Goal: Communication & Community: Answer question/provide support

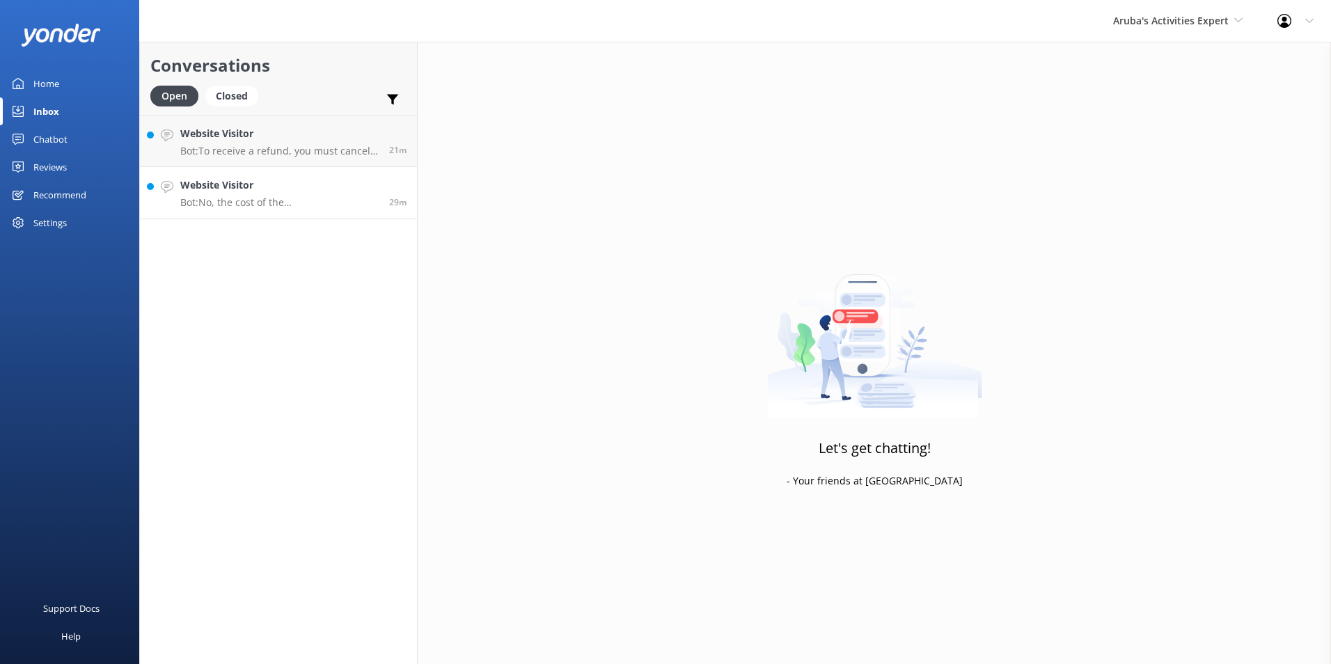
click at [265, 201] on p "Bot: No, the cost of the roundtrip airport transfer includes both the trip to y…" at bounding box center [279, 202] width 198 height 13
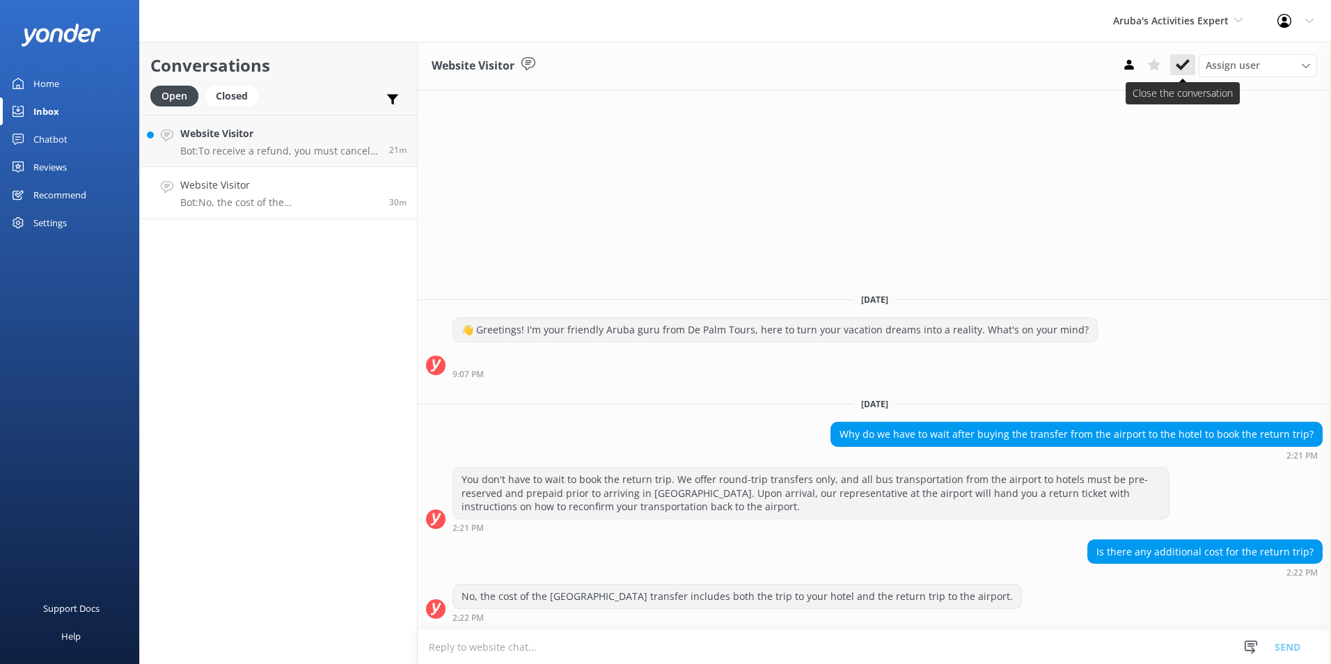
click at [1177, 61] on icon at bounding box center [1183, 65] width 14 height 14
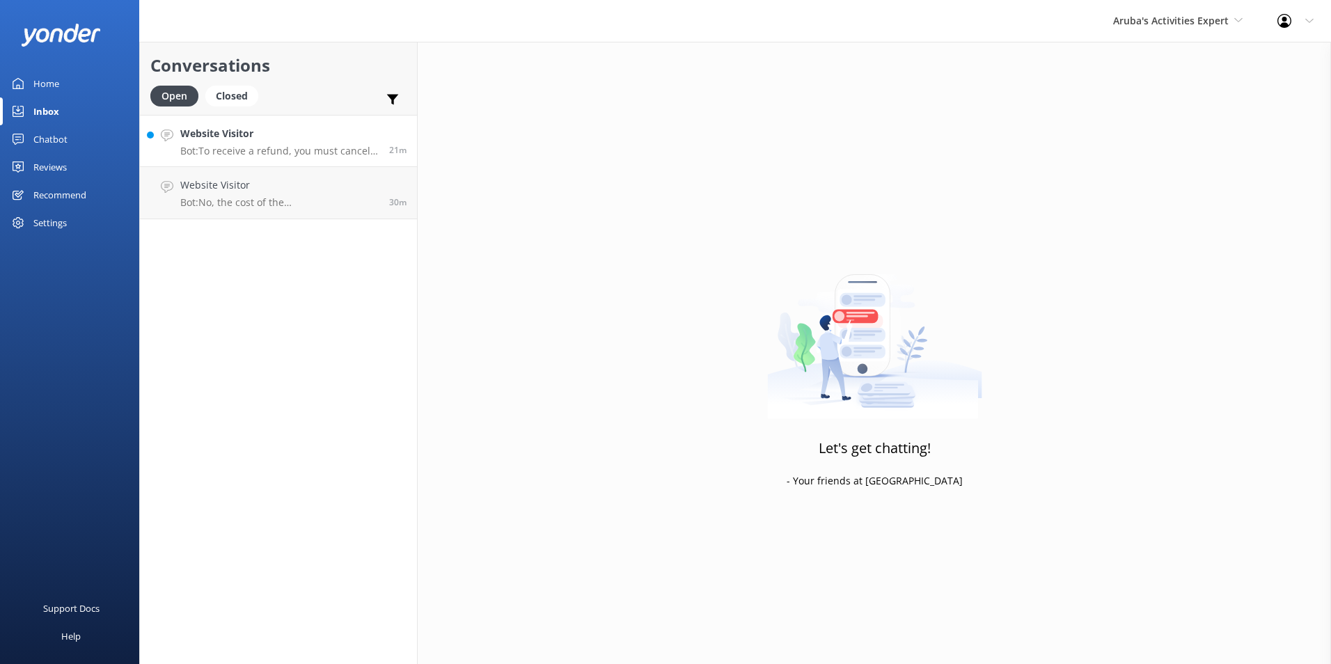
click at [239, 145] on p "Bot: To receive a refund, you must cancel your booking at least 72 hours before…" at bounding box center [279, 151] width 198 height 13
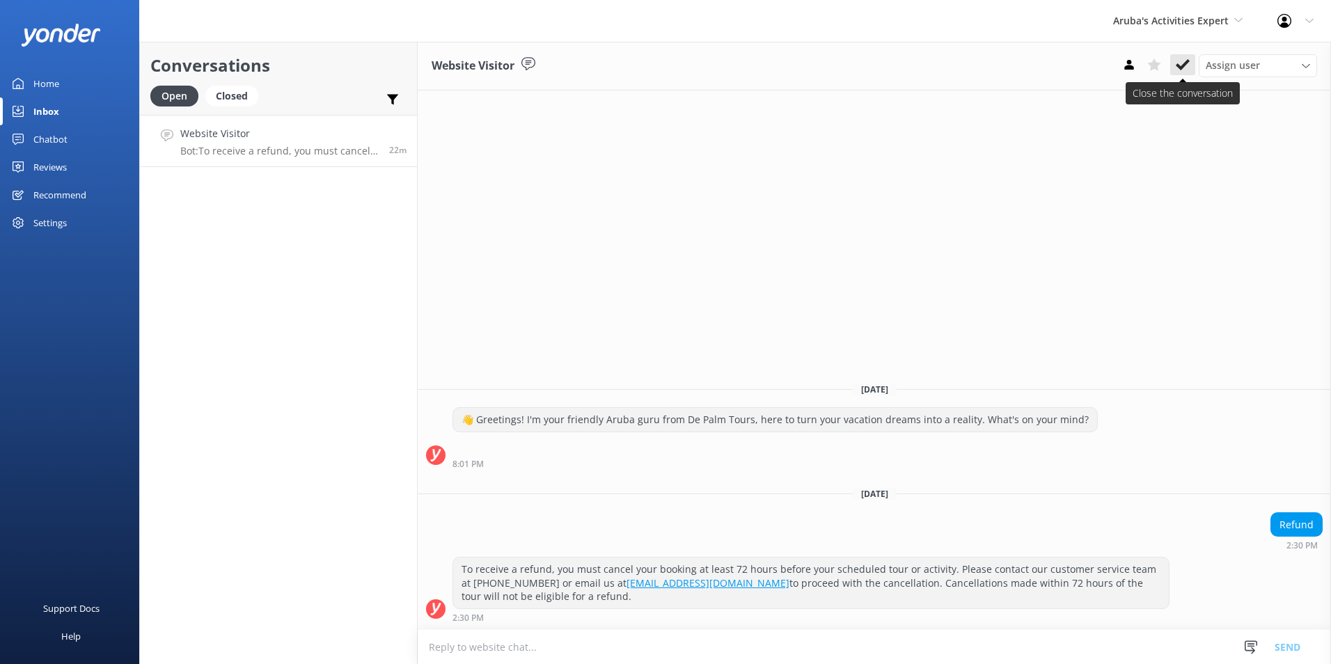
click at [1179, 62] on icon at bounding box center [1183, 65] width 14 height 14
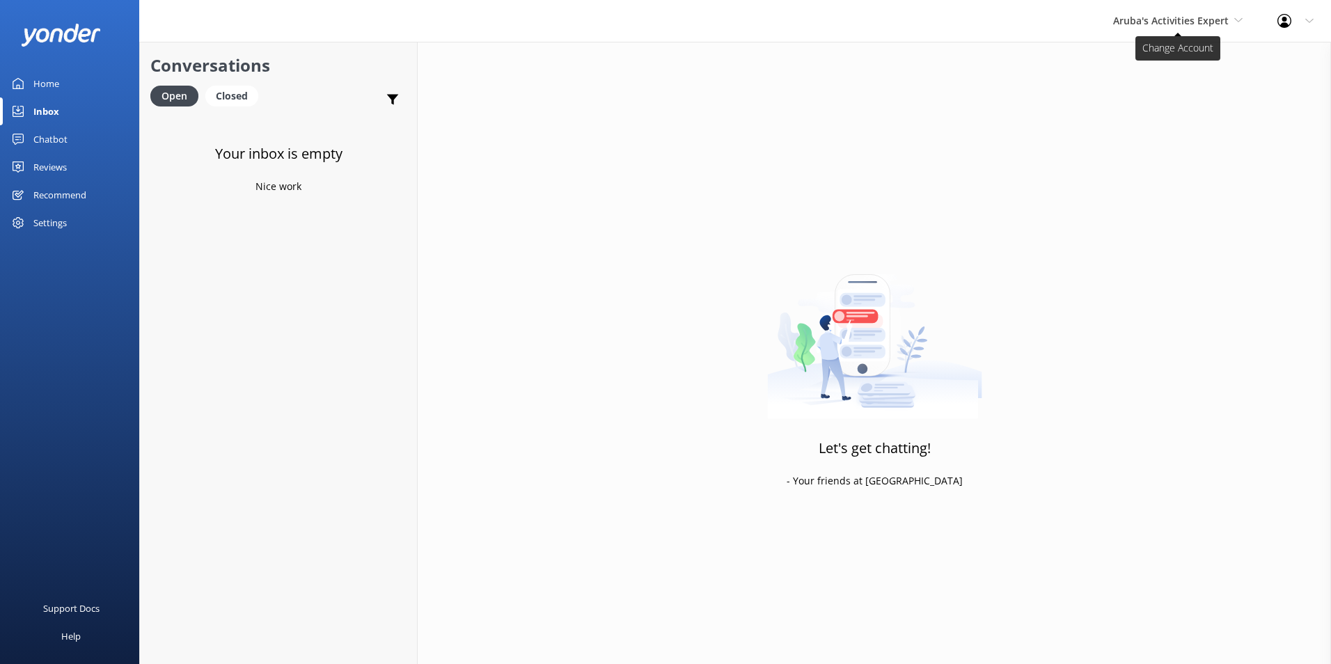
click at [1195, 22] on span "Aruba's Activities Expert" at bounding box center [1171, 20] width 116 height 13
click at [1167, 58] on link "De [GEOGRAPHIC_DATA]" at bounding box center [1164, 58] width 139 height 33
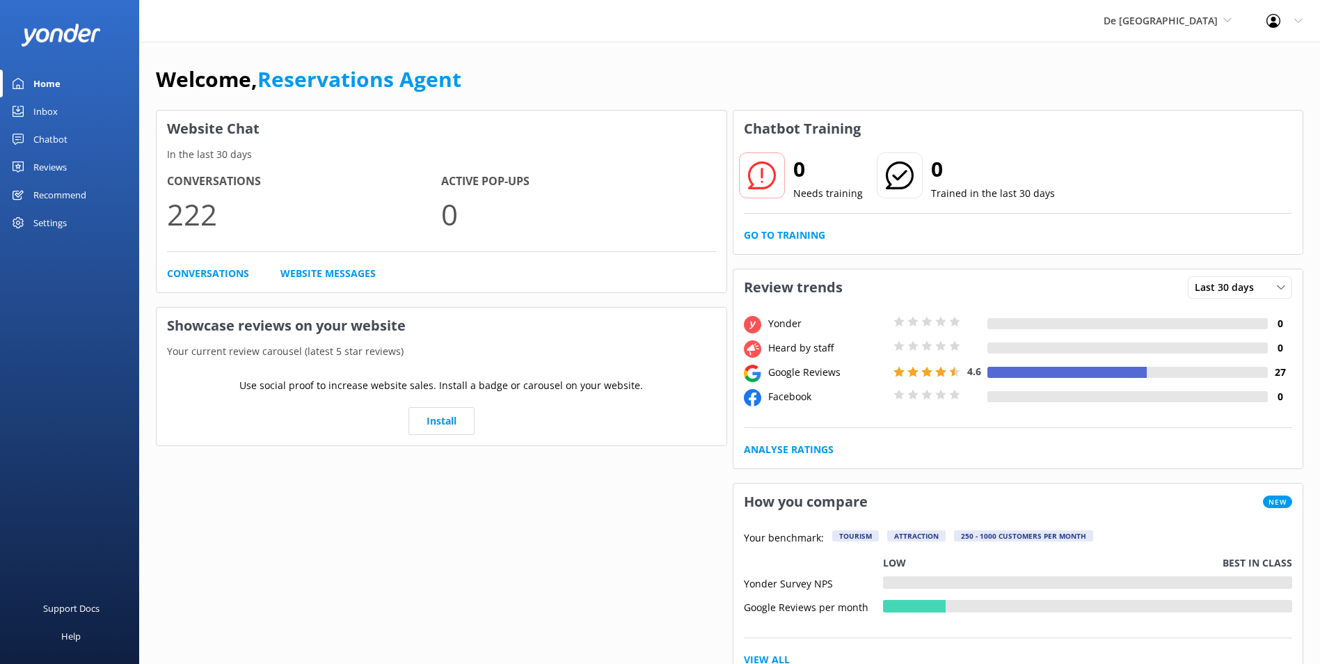
click at [58, 111] on link "Inbox" at bounding box center [69, 111] width 139 height 28
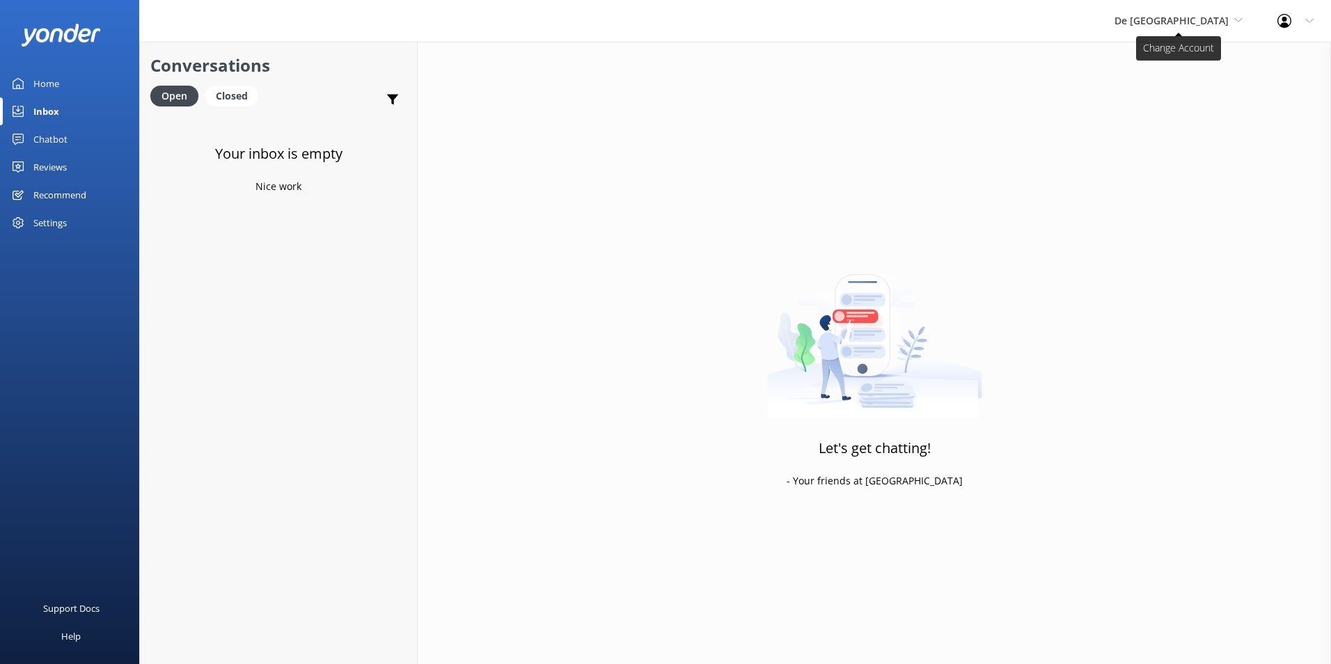
click at [1198, 21] on span "De [GEOGRAPHIC_DATA]" at bounding box center [1171, 20] width 114 height 13
click at [1195, 124] on link "The Captain" at bounding box center [1166, 125] width 139 height 33
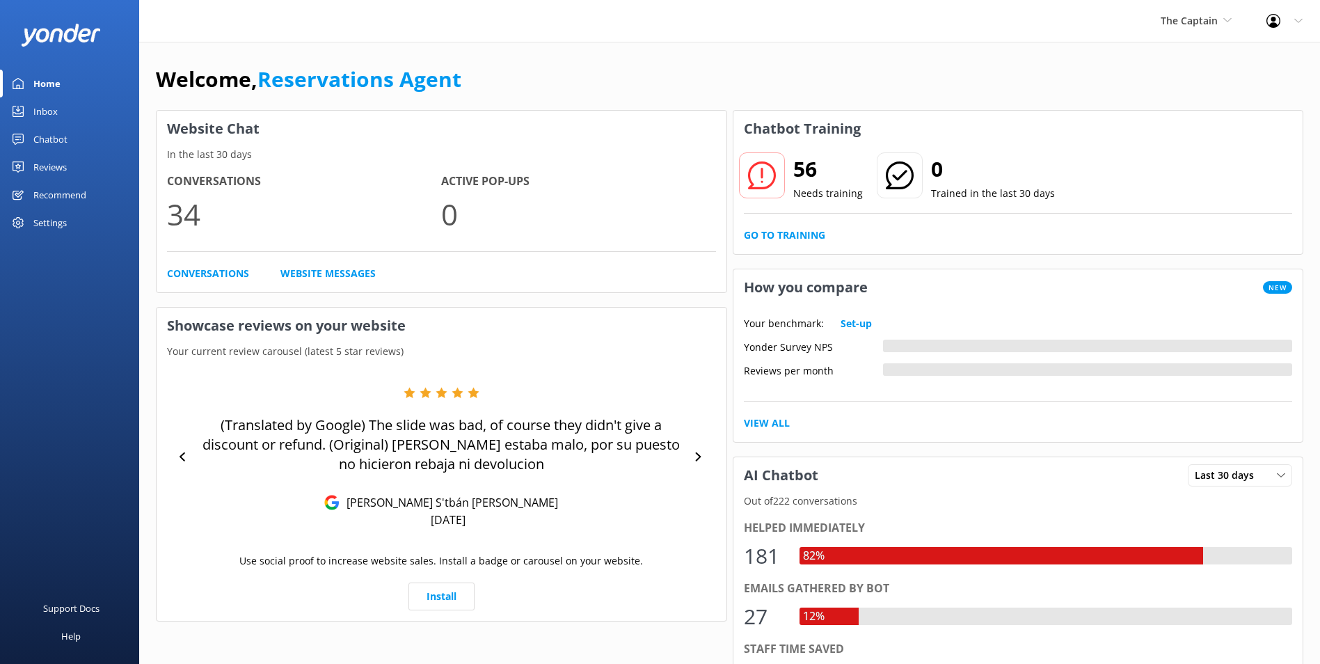
click at [59, 109] on link "Inbox" at bounding box center [69, 111] width 139 height 28
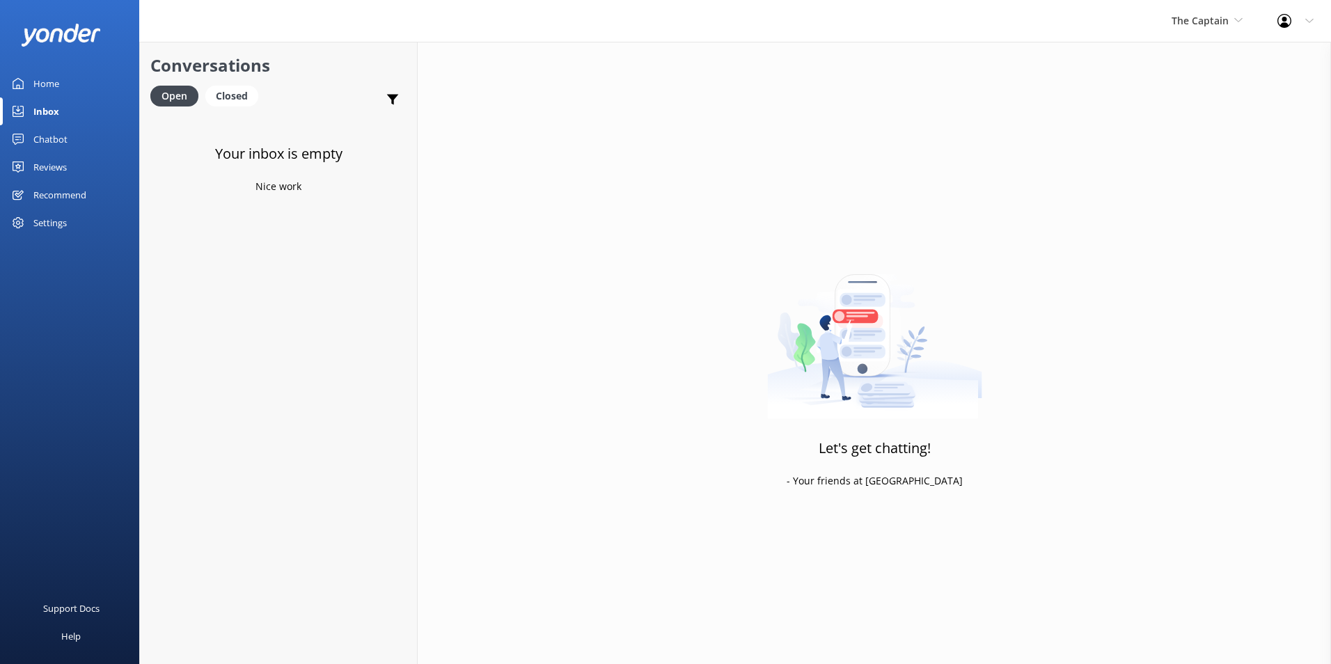
click at [1214, 8] on div "The Captain De Palm Island Aruba's Activities Expert The Captain" at bounding box center [1207, 21] width 106 height 42
click at [1203, 54] on link "De [GEOGRAPHIC_DATA]" at bounding box center [1223, 58] width 139 height 33
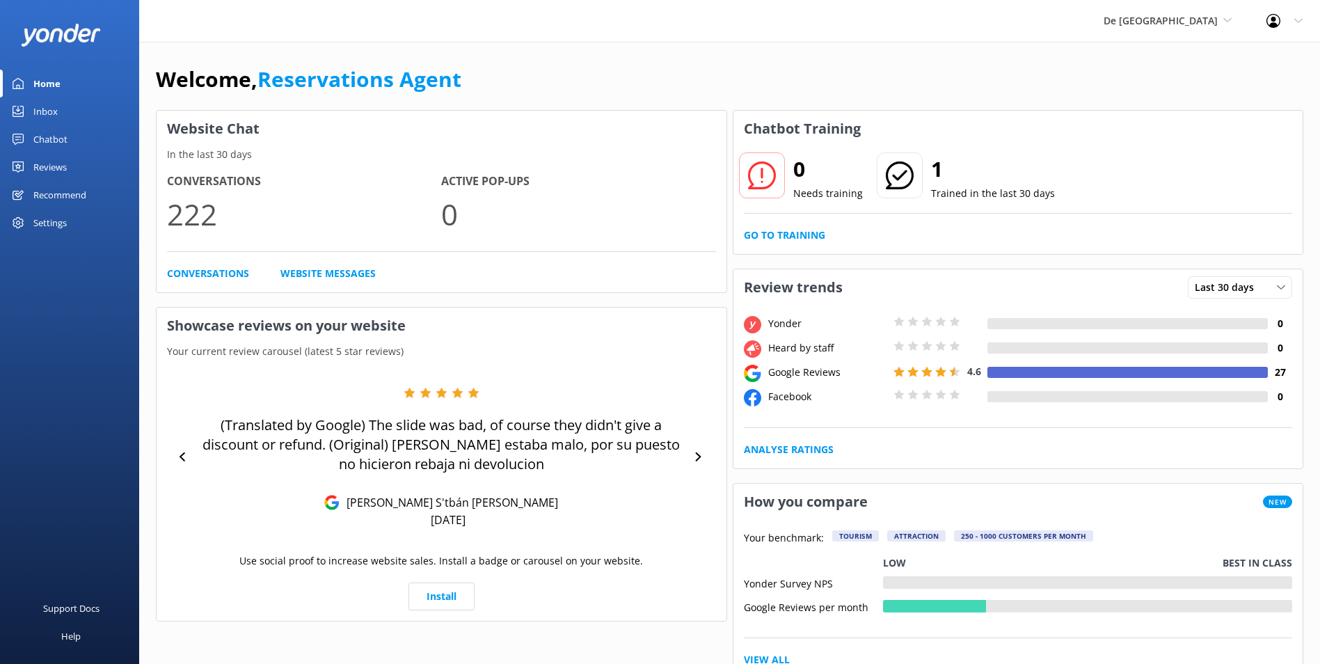
click at [74, 111] on link "Inbox" at bounding box center [69, 111] width 139 height 28
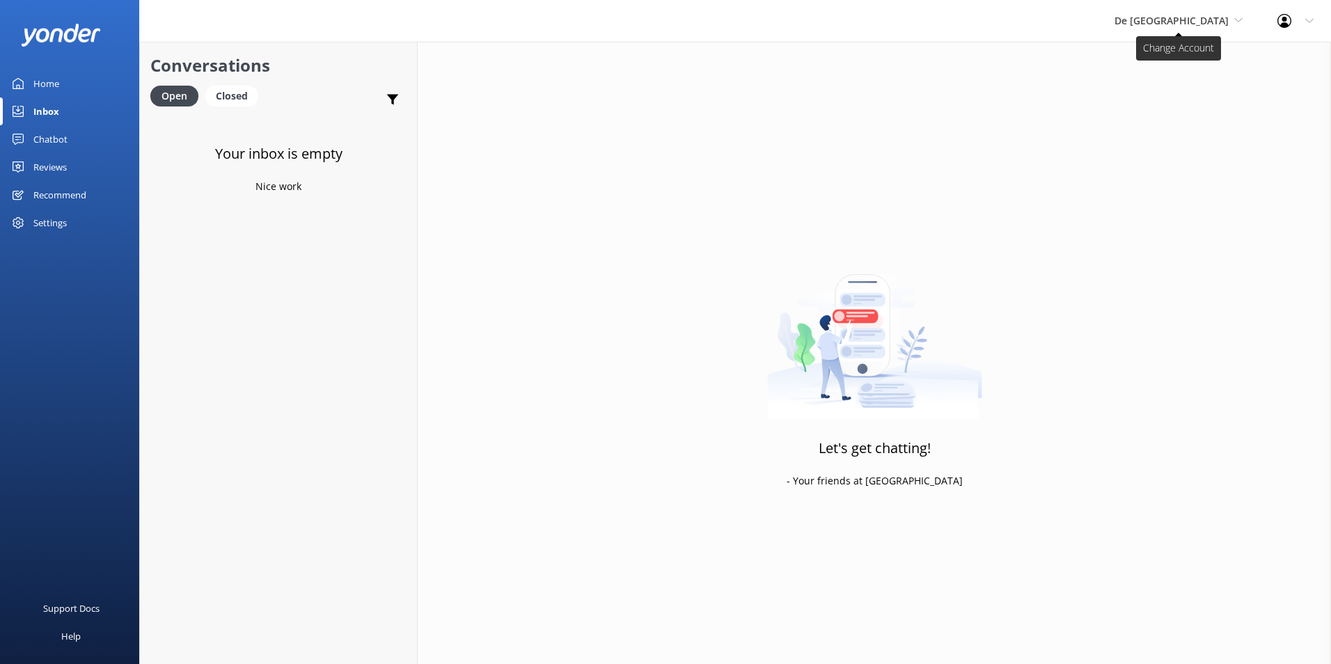
click at [1221, 24] on span "De [GEOGRAPHIC_DATA]" at bounding box center [1171, 20] width 114 height 13
click at [1189, 123] on link "The Captain" at bounding box center [1166, 125] width 139 height 33
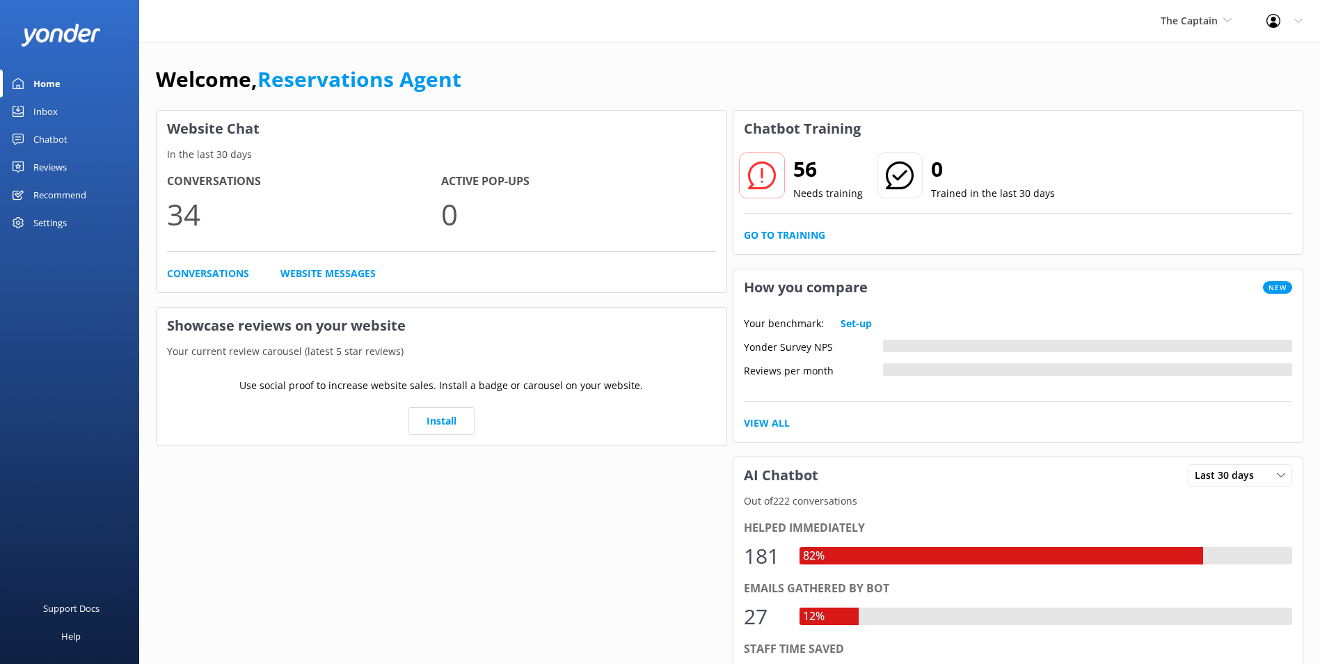
click at [64, 114] on link "Inbox" at bounding box center [69, 111] width 139 height 28
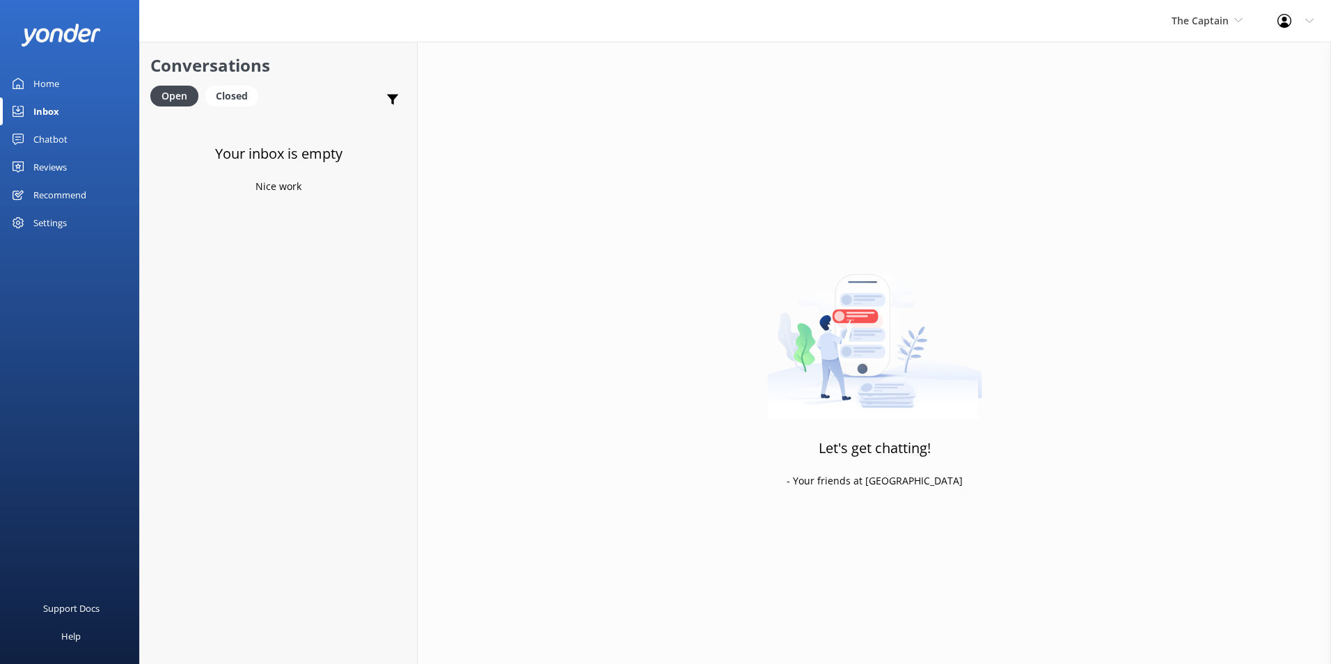
click at [54, 109] on div "Inbox" at bounding box center [46, 111] width 26 height 28
click at [59, 109] on link "Inbox" at bounding box center [69, 111] width 139 height 28
click at [1233, 19] on span "The Captain" at bounding box center [1206, 20] width 71 height 15
click at [1183, 56] on link "De [GEOGRAPHIC_DATA]" at bounding box center [1223, 58] width 139 height 33
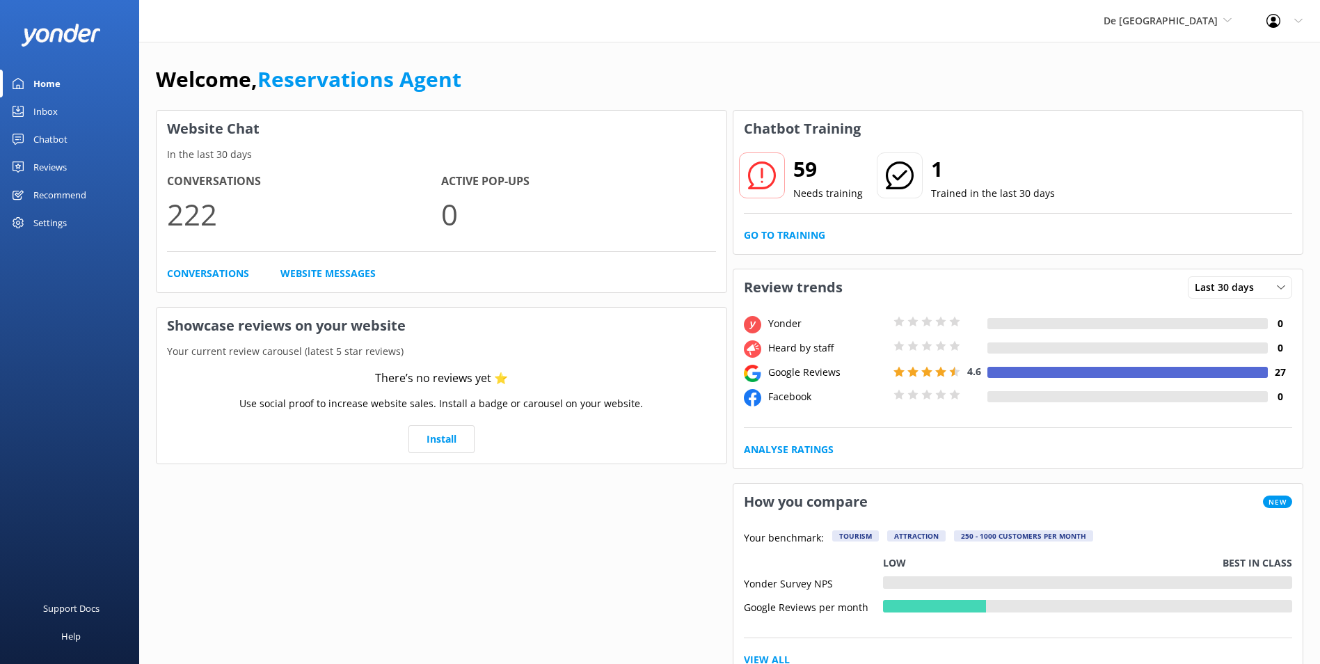
click at [40, 108] on div "Inbox" at bounding box center [45, 111] width 24 height 28
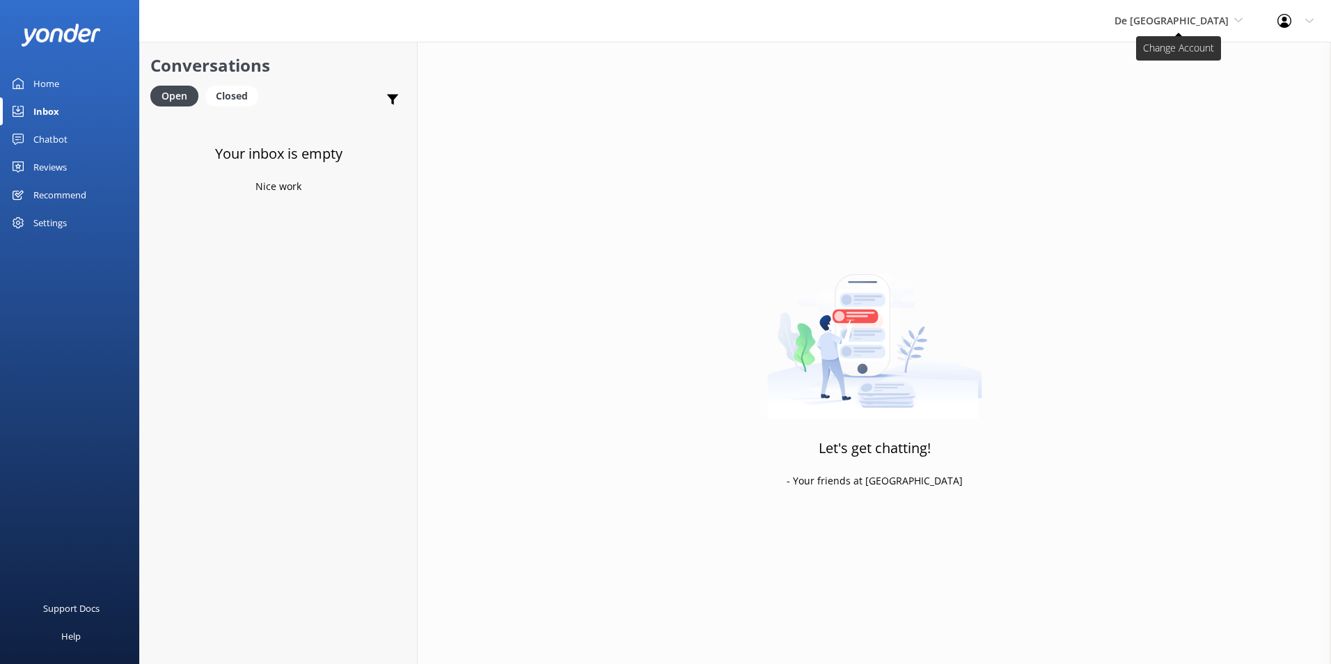
click at [1178, 17] on span "De [GEOGRAPHIC_DATA]" at bounding box center [1171, 20] width 114 height 13
click at [1178, 87] on link "Aruba's Activities Expert" at bounding box center [1166, 91] width 139 height 33
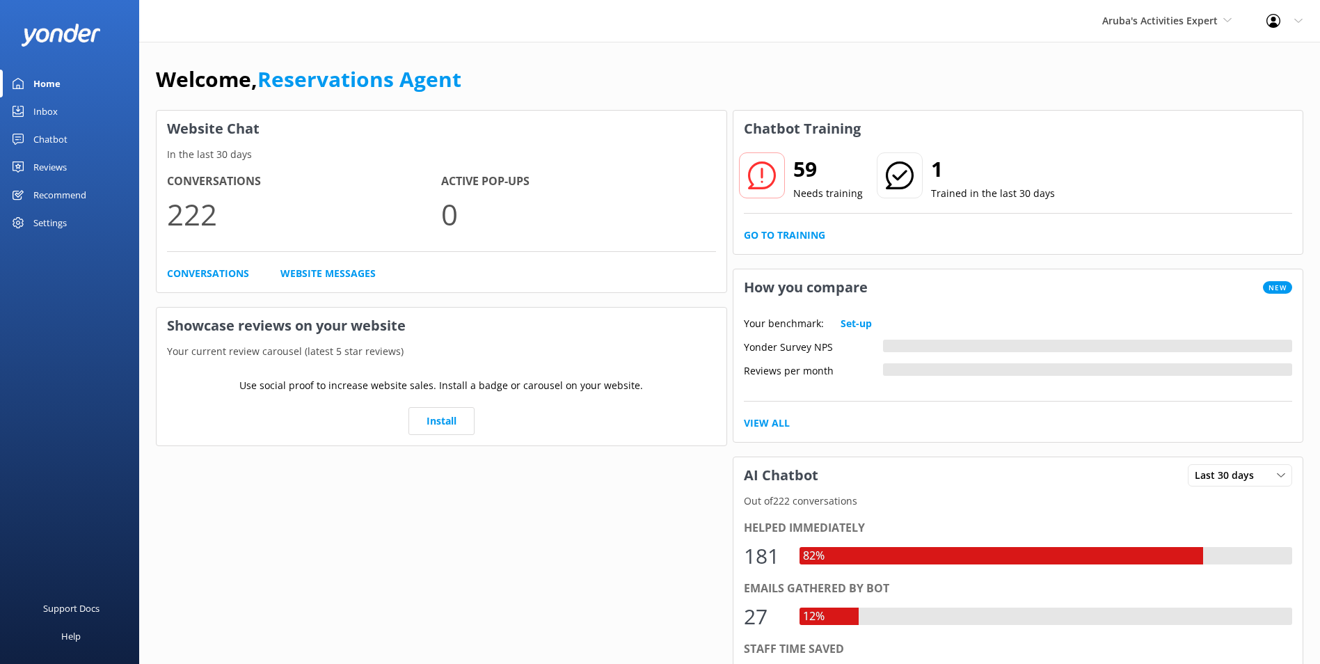
click at [58, 110] on link "Inbox" at bounding box center [69, 111] width 139 height 28
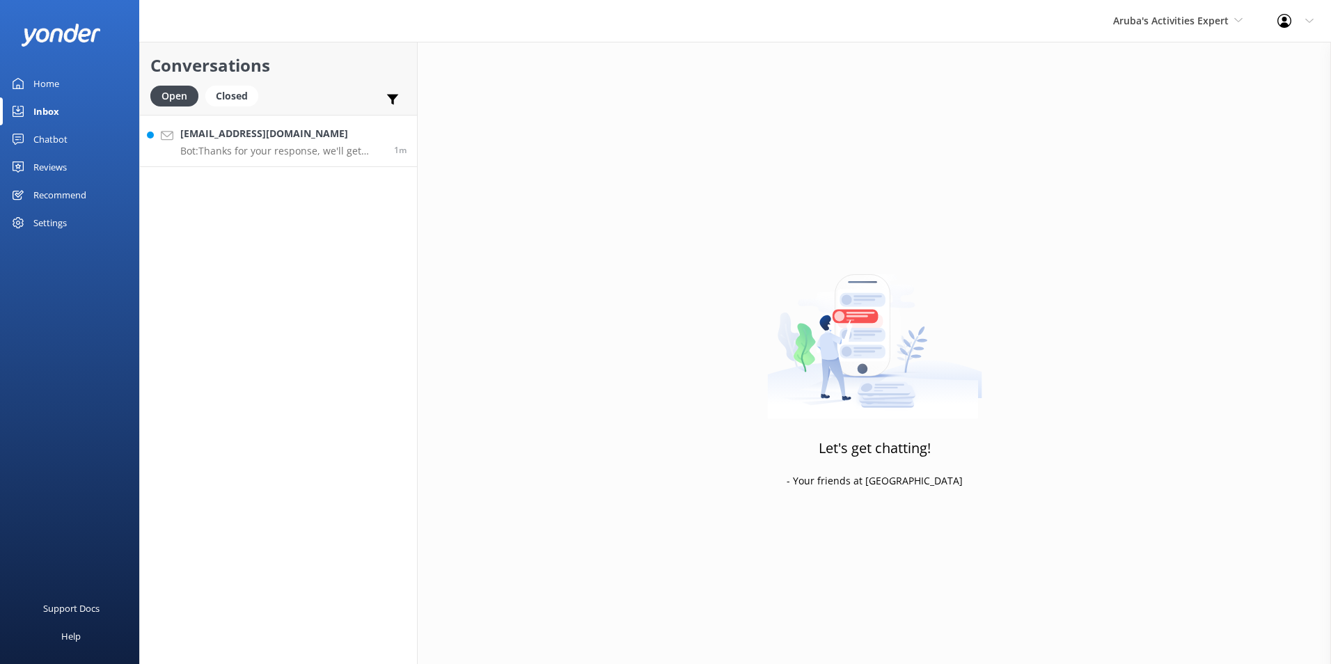
click at [337, 141] on h4 "[EMAIL_ADDRESS][DOMAIN_NAME]" at bounding box center [281, 133] width 203 height 15
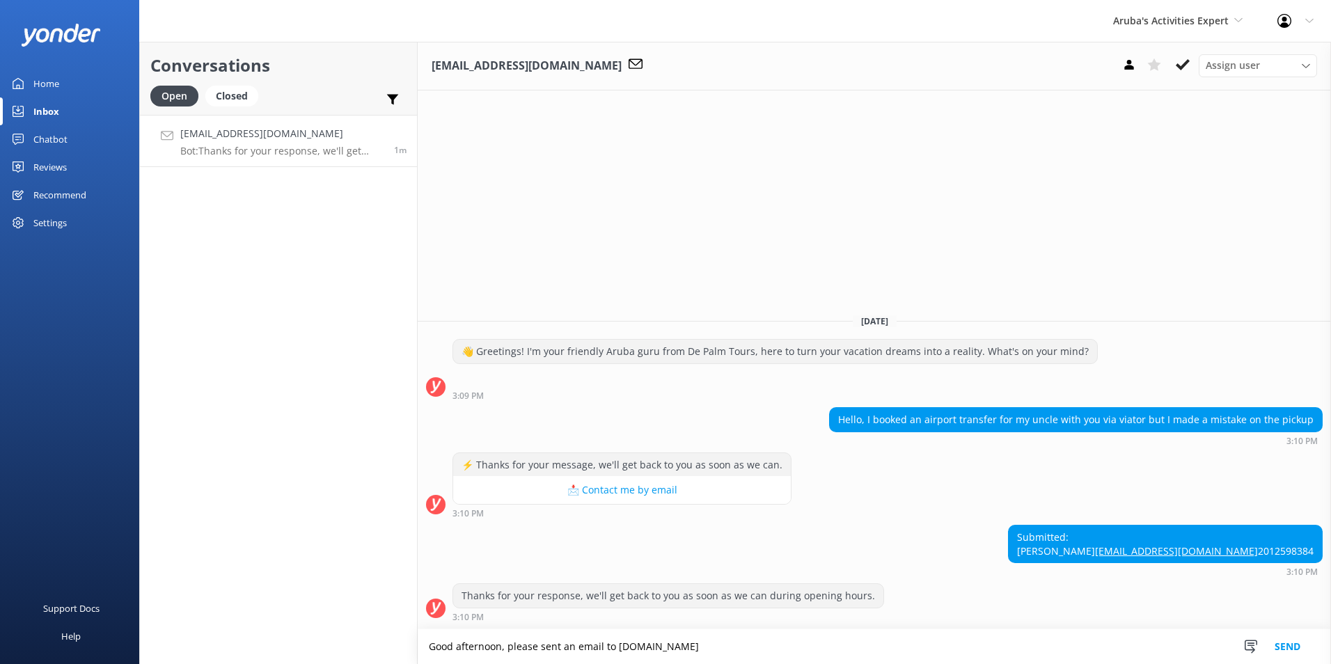
click at [676, 642] on textarea "Good afternoon, please sent an email to [DOMAIN_NAME]" at bounding box center [874, 646] width 913 height 35
click at [778, 638] on textarea "Good afternoon, please sent an email to [EMAIL_ADDRESS][DOMAIN_NAME]" at bounding box center [874, 646] width 913 height 35
type textarea "Good afternoon, please sent an email to [EMAIL_ADDRESS][DOMAIN_NAME]"
click at [1287, 643] on button "Send" at bounding box center [1287, 646] width 52 height 35
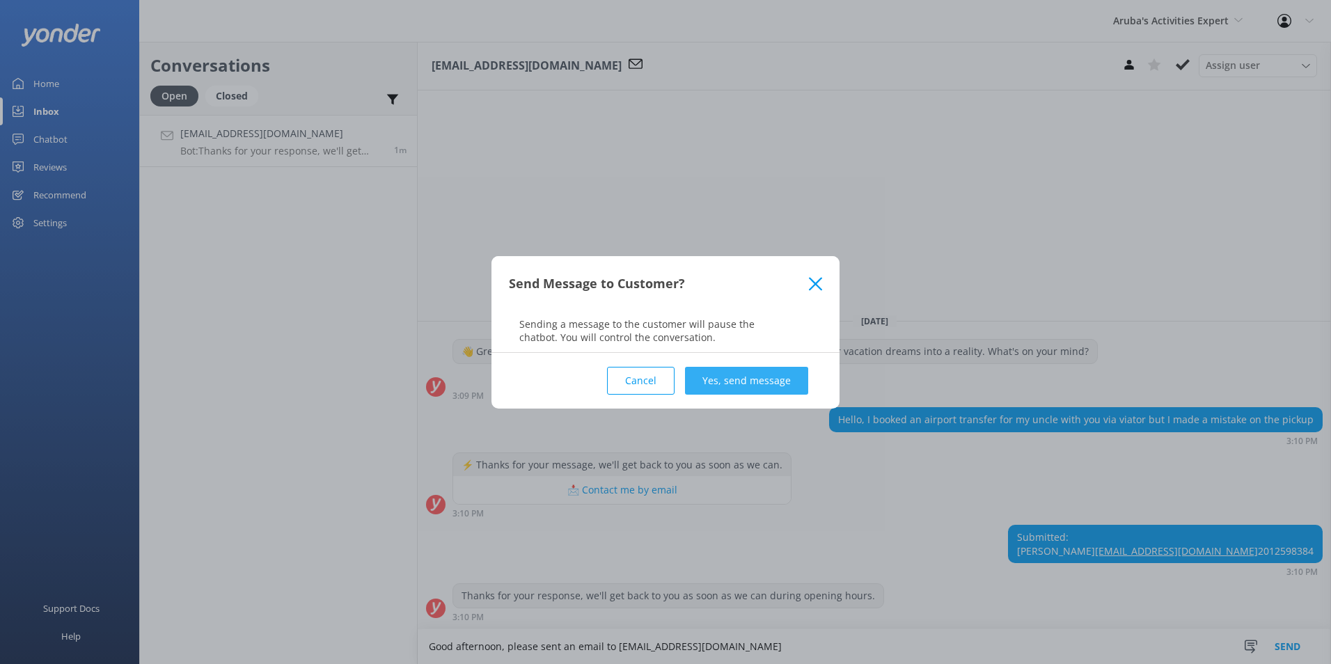
click at [779, 374] on button "Yes, send message" at bounding box center [746, 381] width 123 height 28
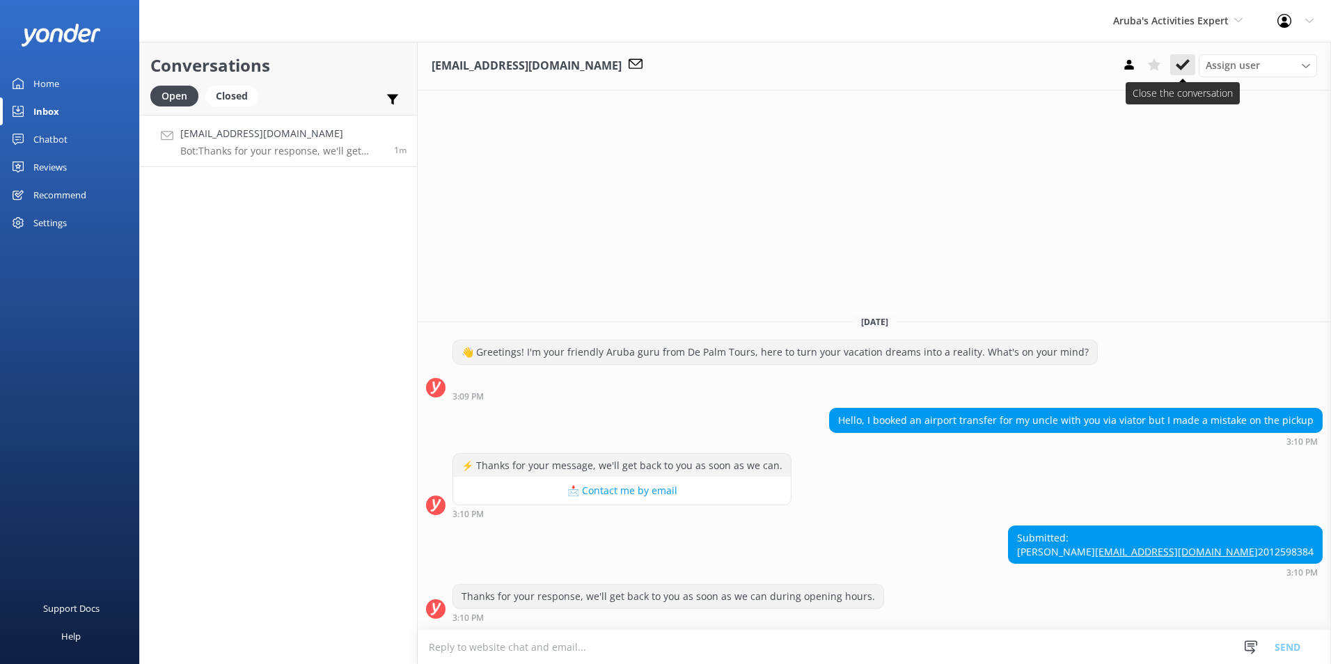
click at [1183, 61] on icon at bounding box center [1183, 65] width 14 height 14
